Goal: Task Accomplishment & Management: Use online tool/utility

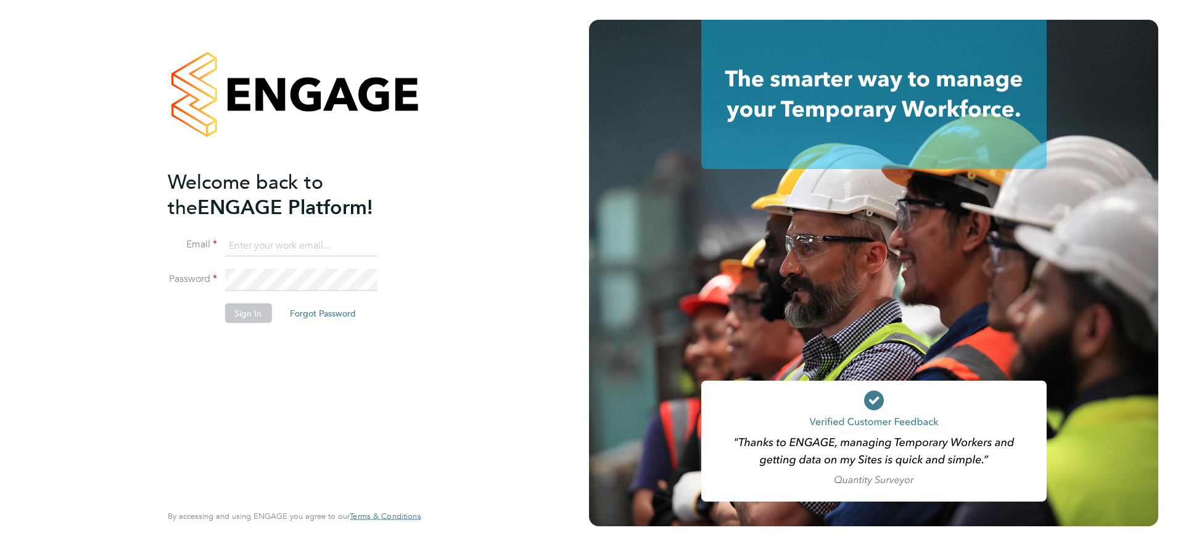
type input "karen.mcgovern@uk.abm.com"
click at [250, 315] on button "Sign In" at bounding box center [247, 313] width 47 height 20
